Goal: Register for event/course

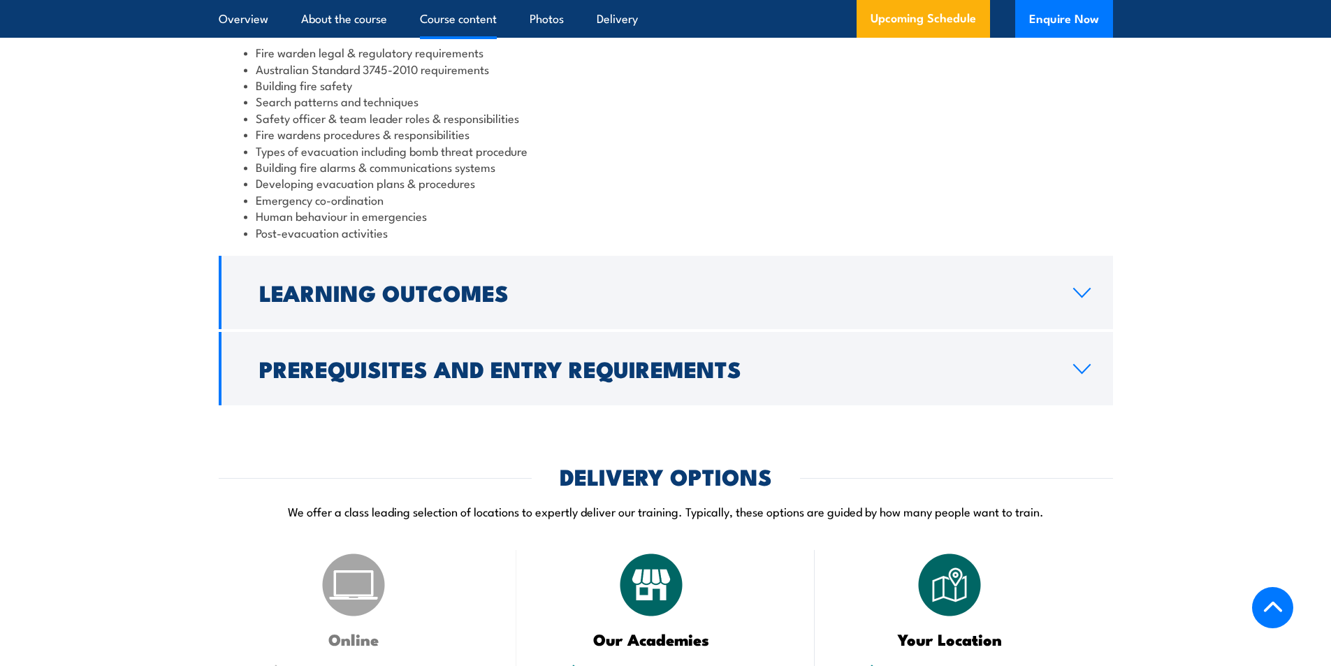
scroll to position [1458, 0]
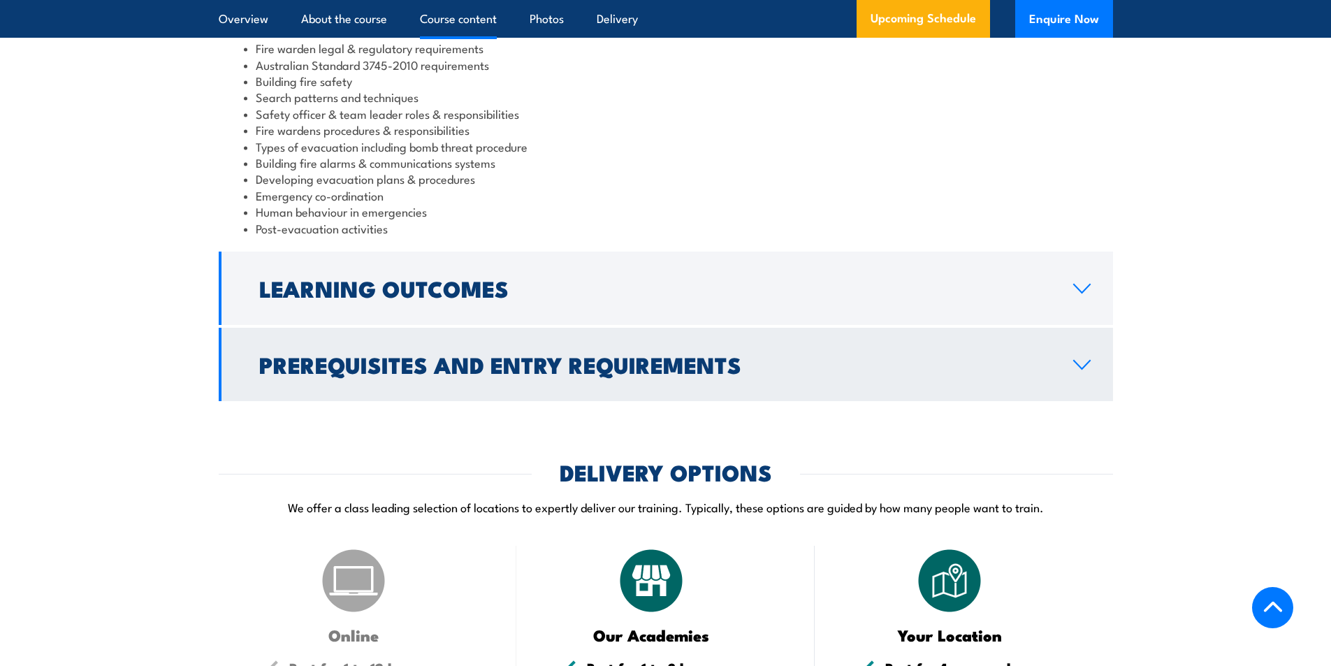
click at [442, 368] on h2 "Prerequisites and Entry Requirements" at bounding box center [655, 364] width 792 height 20
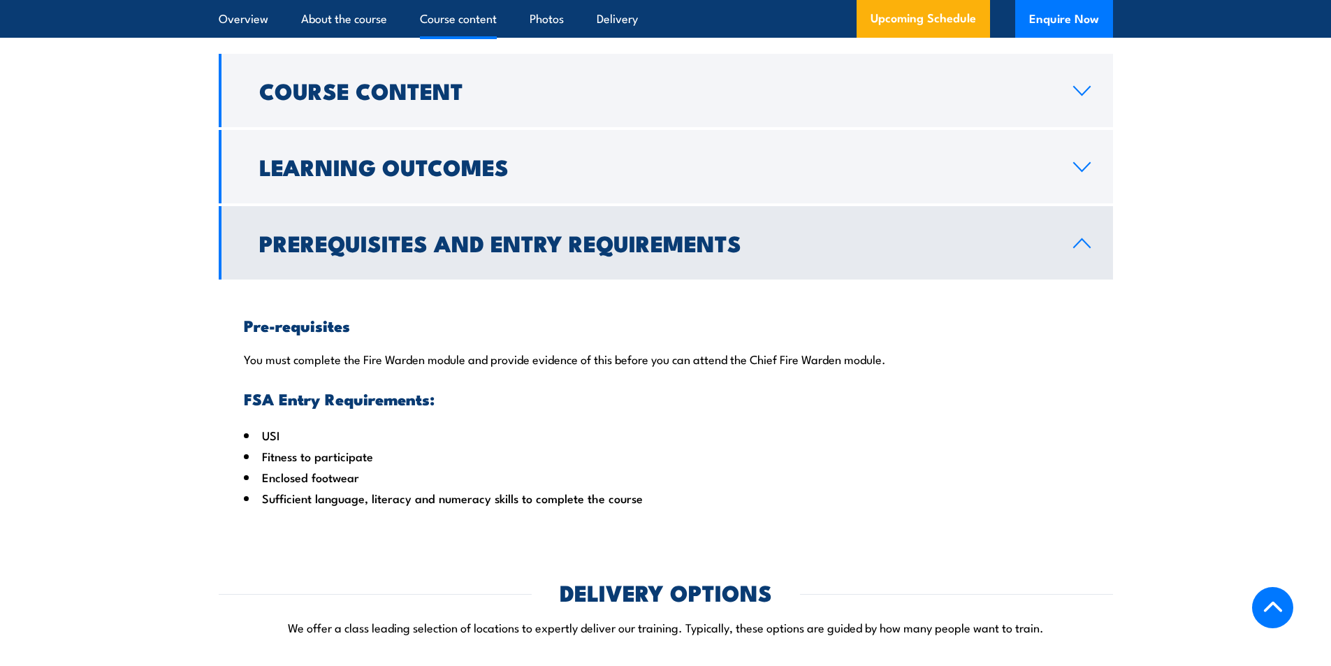
scroll to position [1344, 0]
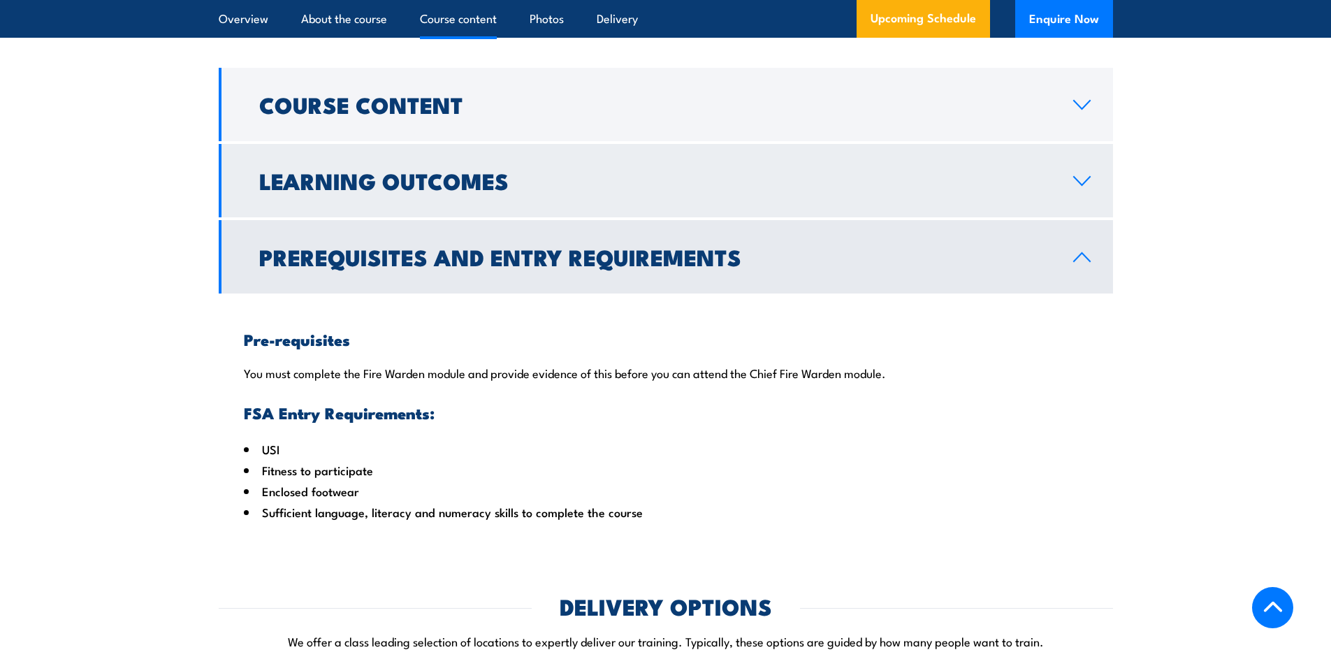
click at [420, 190] on h2 "Learning Outcomes" at bounding box center [655, 180] width 792 height 20
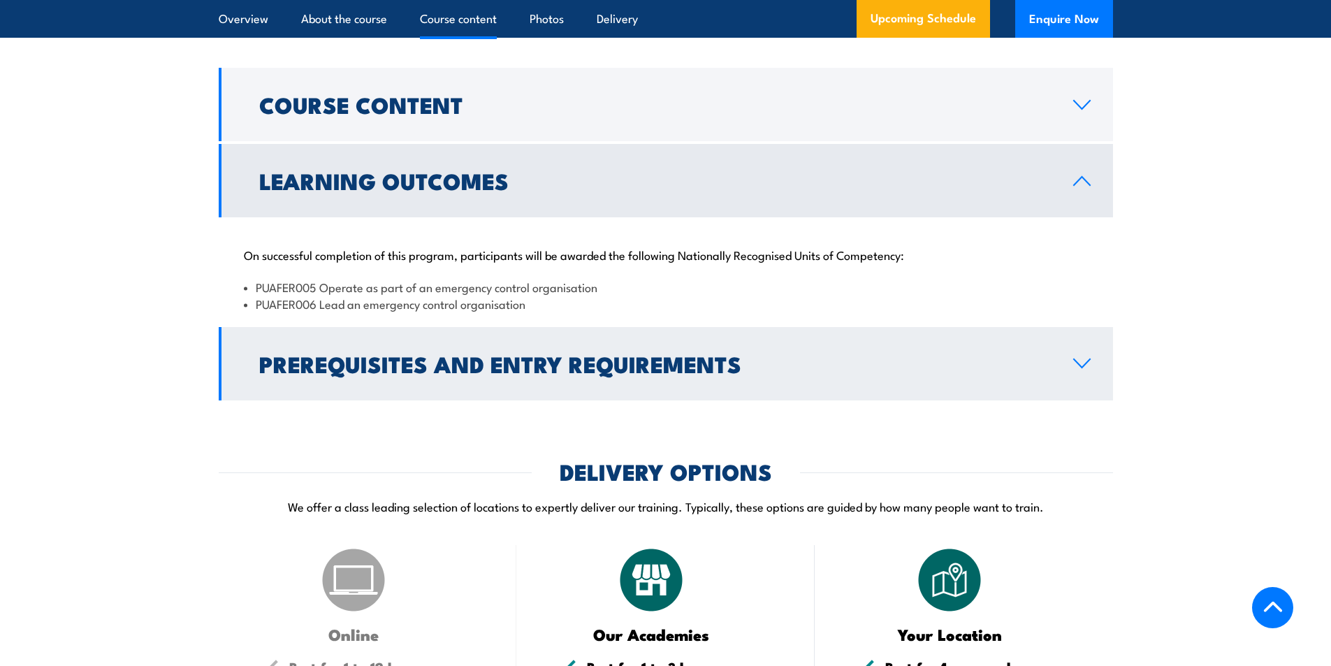
click at [407, 373] on h2 "Prerequisites and Entry Requirements" at bounding box center [655, 364] width 792 height 20
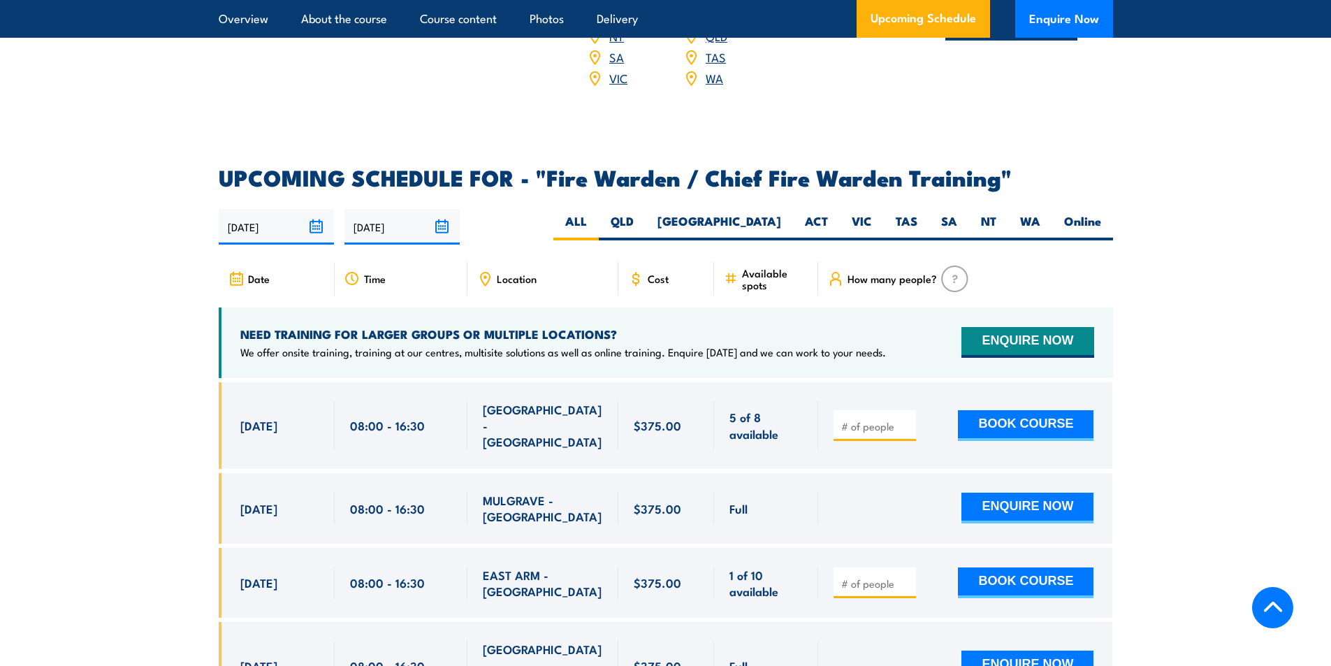
scroll to position [2334, 0]
click at [773, 217] on label "[GEOGRAPHIC_DATA]" at bounding box center [719, 225] width 147 height 27
click at [781, 217] on input "[GEOGRAPHIC_DATA]" at bounding box center [785, 216] width 9 height 9
radio input "true"
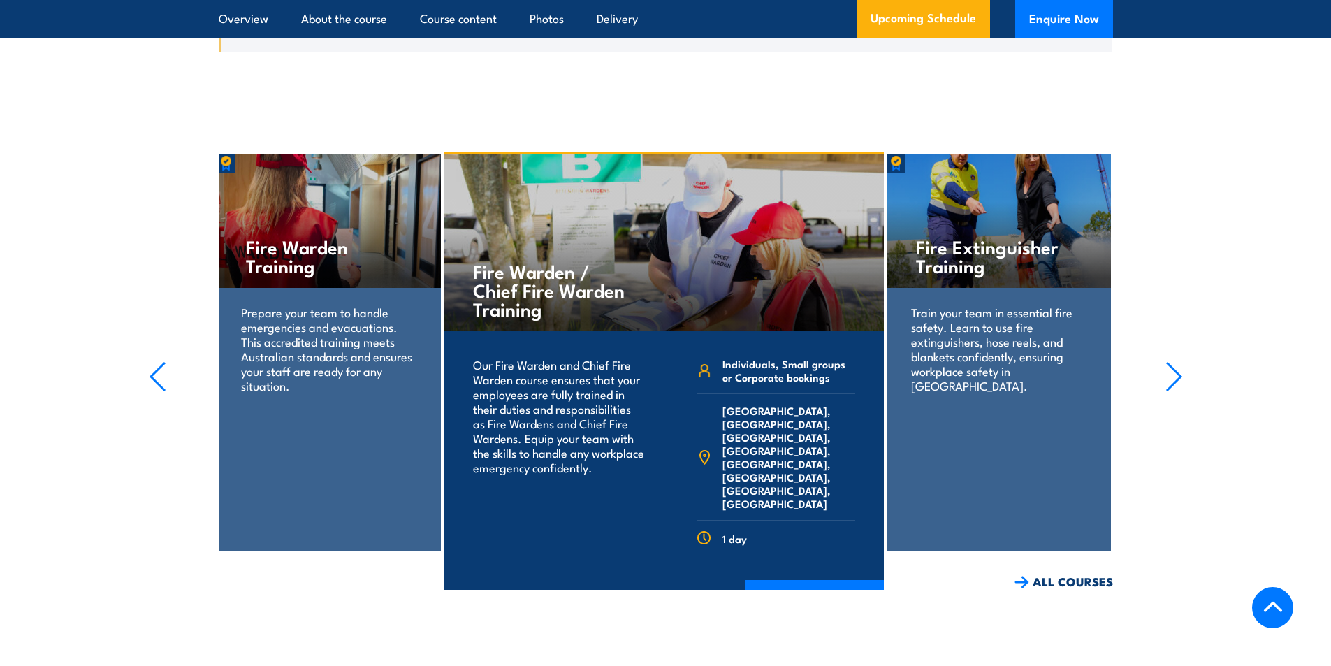
scroll to position [3368, 0]
